Goal: Obtain resource: Obtain resource

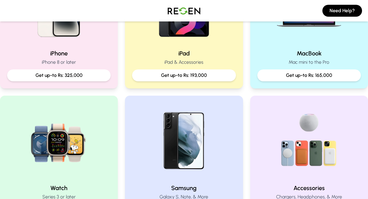
scroll to position [187, 0]
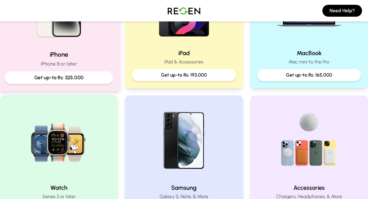
click at [81, 75] on p "Get up-to Rs: 325,000" at bounding box center [59, 77] width 99 height 7
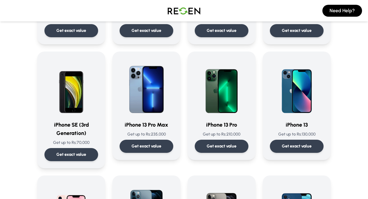
scroll to position [251, 0]
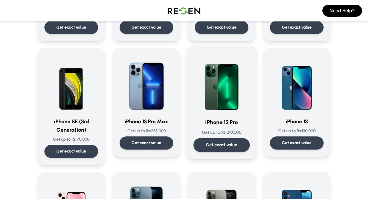
click at [225, 90] on img at bounding box center [222, 83] width 56 height 60
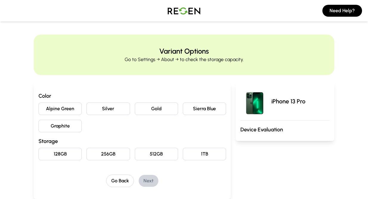
click at [71, 125] on button "Graphite" at bounding box center [59, 126] width 43 height 13
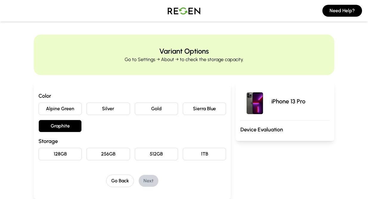
click at [106, 153] on button "256GB" at bounding box center [107, 154] width 43 height 13
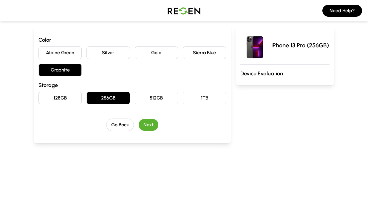
scroll to position [59, 0]
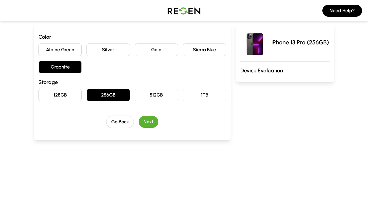
click at [154, 122] on button "Next" at bounding box center [149, 122] width 20 height 12
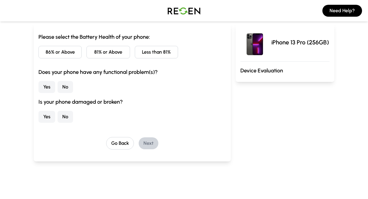
click at [63, 118] on button "No" at bounding box center [66, 117] width 16 height 12
click at [58, 57] on button "86% or Above" at bounding box center [59, 52] width 43 height 13
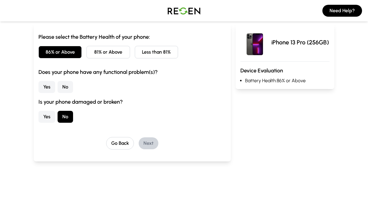
click at [47, 87] on button "Yes" at bounding box center [46, 87] width 17 height 12
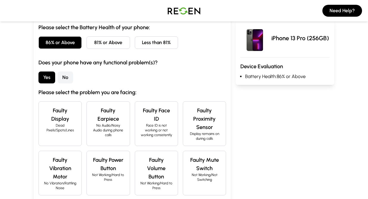
scroll to position [63, 0]
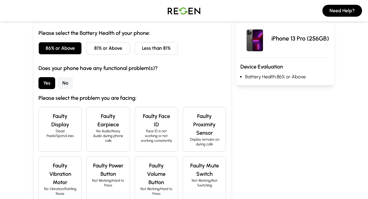
click at [71, 81] on button "No" at bounding box center [66, 83] width 16 height 12
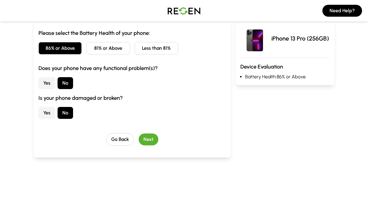
click at [153, 137] on button "Next" at bounding box center [149, 140] width 20 height 12
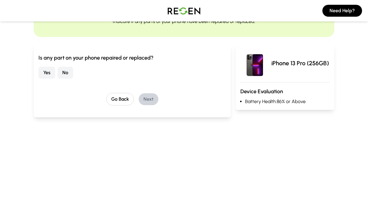
scroll to position [37, 0]
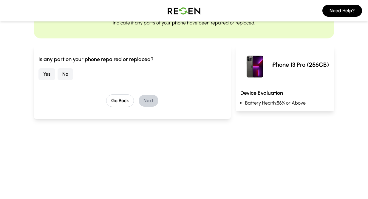
click at [48, 77] on button "Yes" at bounding box center [46, 74] width 17 height 12
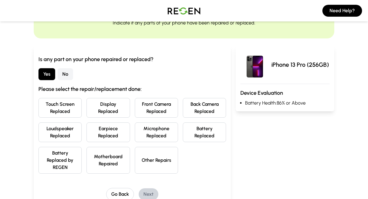
click at [67, 157] on button "Battery Replaced by REGEN" at bounding box center [59, 160] width 43 height 27
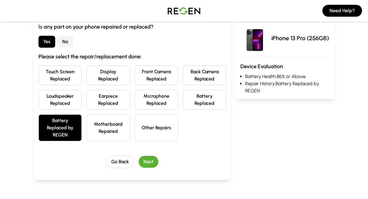
scroll to position [87, 0]
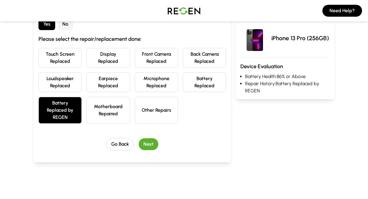
click at [153, 106] on button "Other Repairs" at bounding box center [156, 110] width 43 height 27
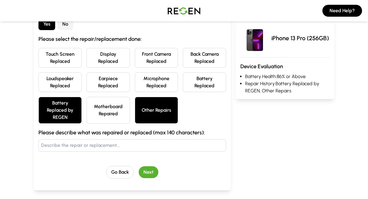
click at [111, 109] on button "Motherboard Repaired" at bounding box center [107, 110] width 43 height 27
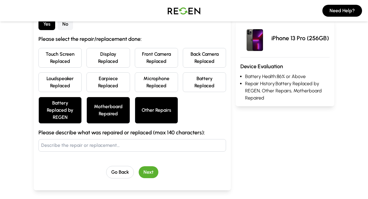
click at [158, 117] on button "Other Repairs" at bounding box center [156, 110] width 43 height 27
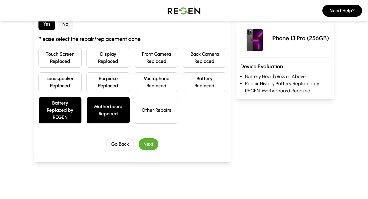
click at [118, 115] on button "Motherboard Repaired" at bounding box center [107, 110] width 43 height 27
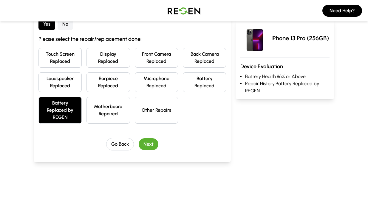
click at [143, 143] on button "Next" at bounding box center [149, 144] width 20 height 12
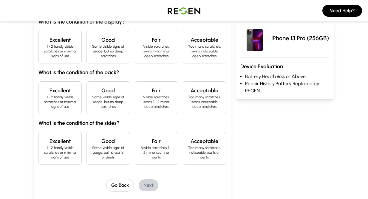
scroll to position [69, 0]
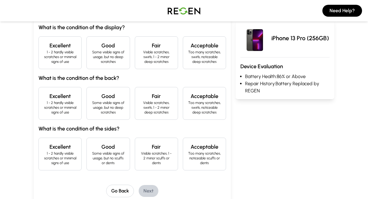
click at [68, 65] on div "Excellent 1 - 2 hardly visible scratches or minimal signs of use" at bounding box center [59, 52] width 43 height 33
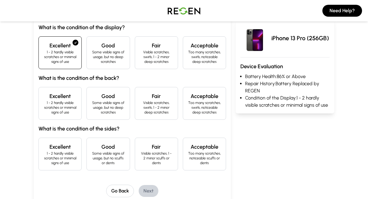
click at [69, 101] on p "1 - 2 hardly visible scratches or minimal signs of use" at bounding box center [60, 108] width 33 height 14
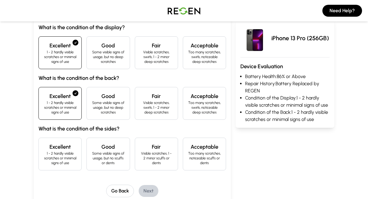
click at [67, 150] on h4 "Excellent" at bounding box center [60, 147] width 33 height 8
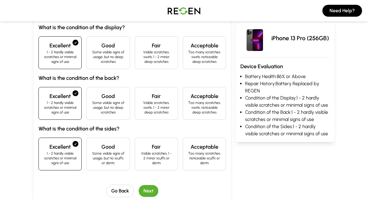
click at [147, 188] on button "Next" at bounding box center [149, 191] width 20 height 12
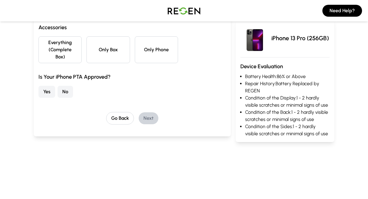
click at [153, 49] on button "Only Phone" at bounding box center [156, 49] width 43 height 27
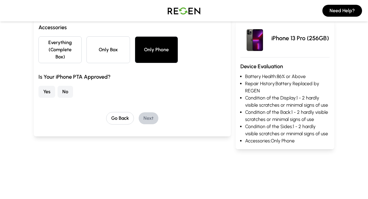
click at [44, 93] on button "Yes" at bounding box center [46, 92] width 17 height 12
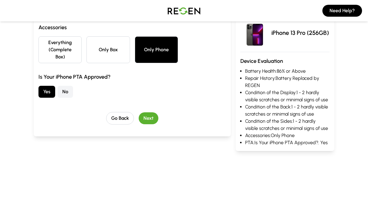
click at [146, 116] on button "Next" at bounding box center [149, 118] width 20 height 12
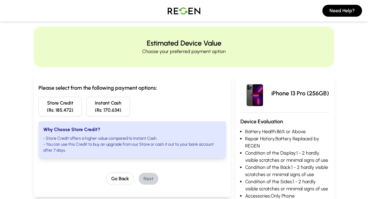
scroll to position [0, 0]
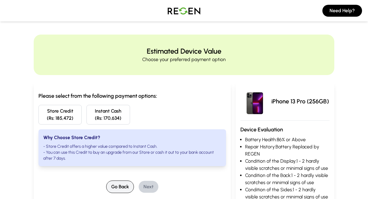
click at [126, 182] on button "Go Back" at bounding box center [120, 187] width 28 height 13
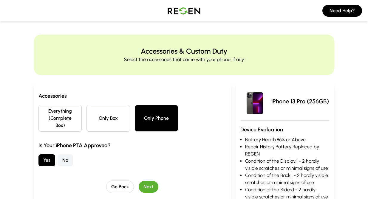
click at [179, 14] on img at bounding box center [184, 10] width 42 height 17
